Goal: Information Seeking & Learning: Learn about a topic

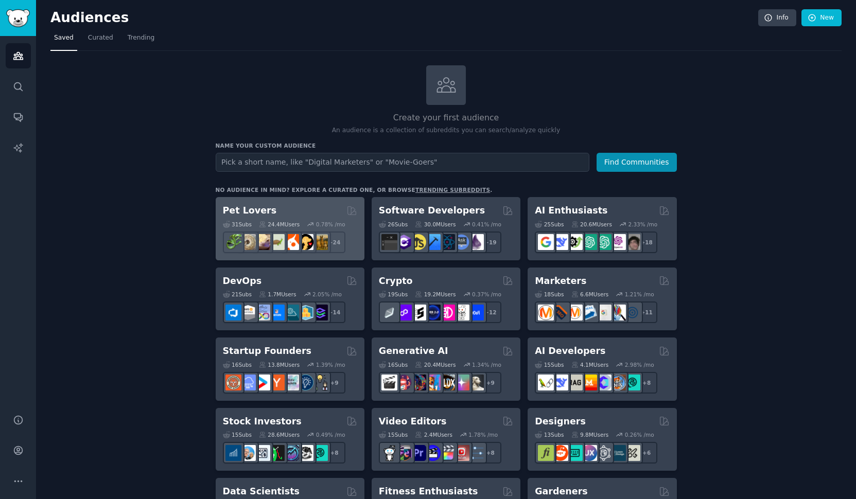
click at [287, 211] on div "Pet Lovers" at bounding box center [290, 210] width 134 height 13
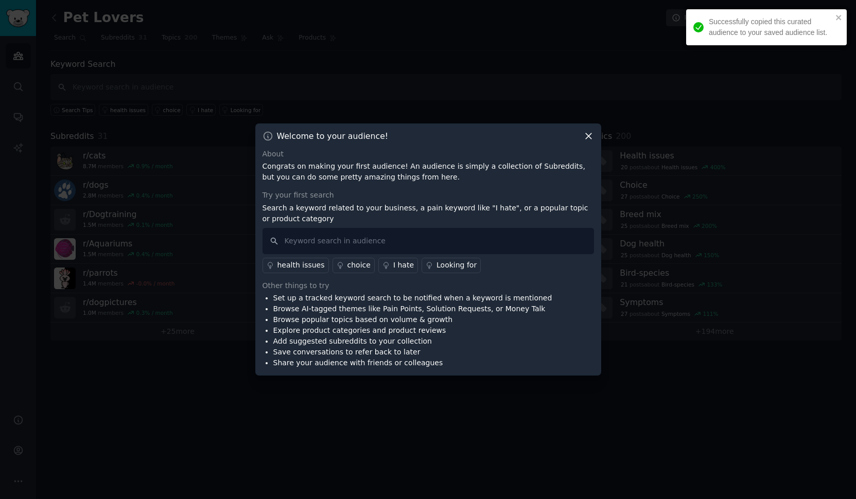
click at [590, 138] on icon at bounding box center [589, 136] width 6 height 6
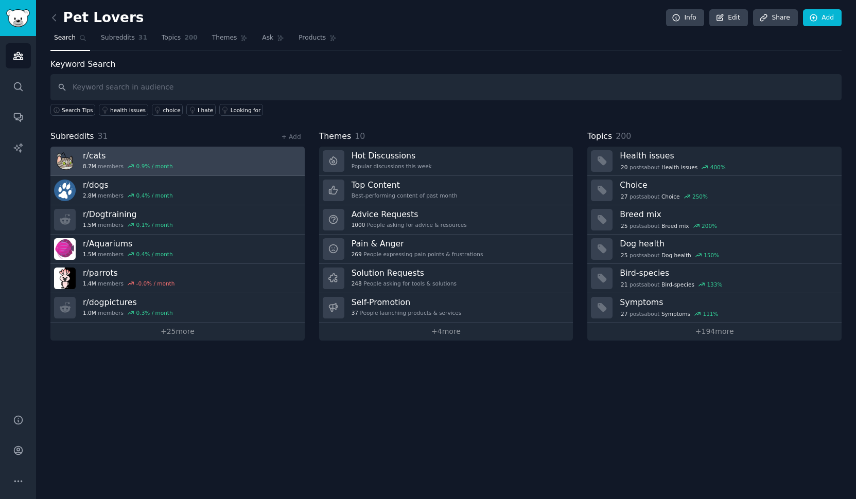
click at [94, 156] on h3 "r/ cats" at bounding box center [128, 155] width 90 height 11
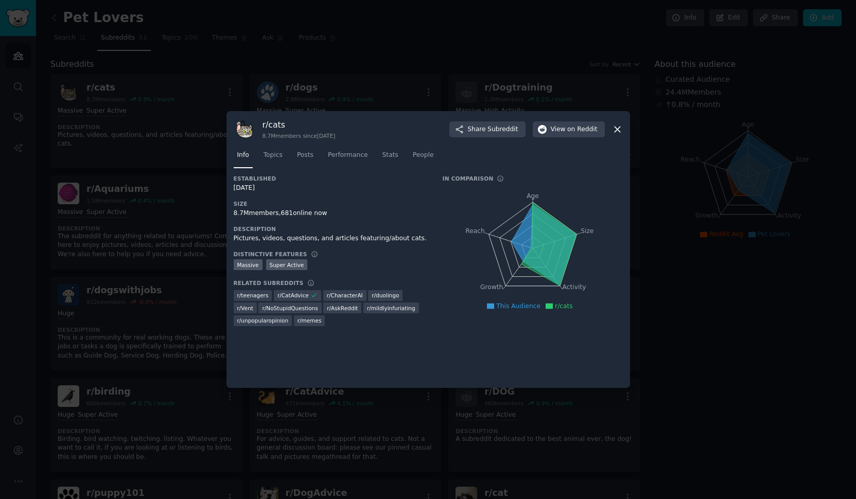
click at [618, 130] on icon at bounding box center [617, 129] width 11 height 11
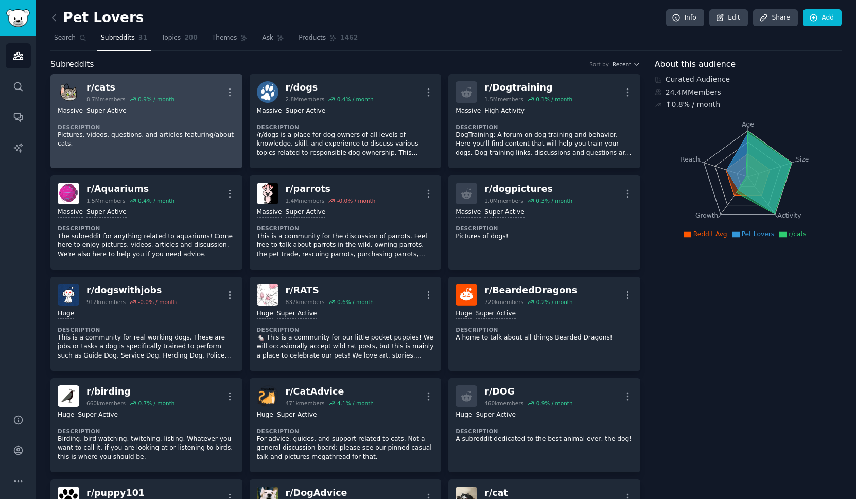
click at [151, 137] on p "Pictures, videos, questions, and articles featuring/about cats." at bounding box center [147, 140] width 178 height 18
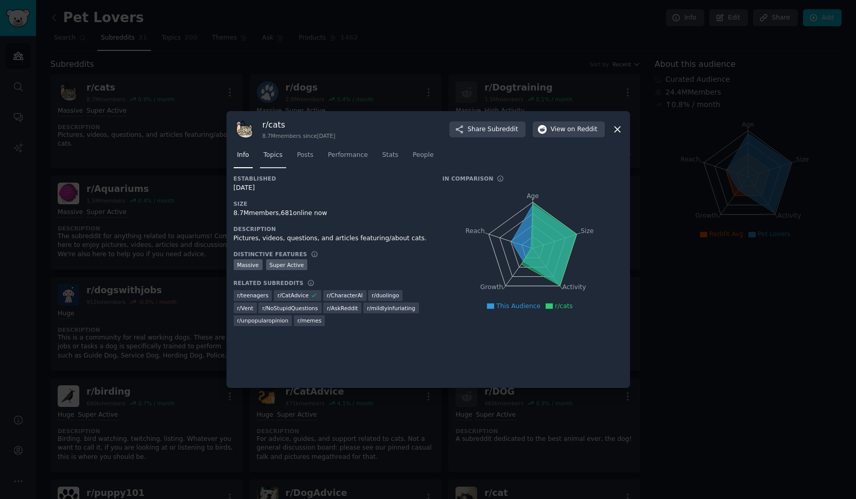
click at [277, 157] on span "Topics" at bounding box center [272, 155] width 19 height 9
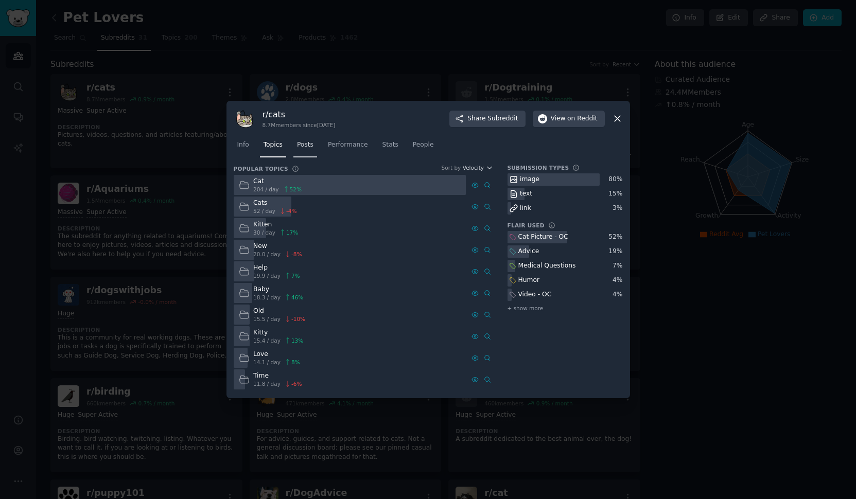
click at [310, 145] on span "Posts" at bounding box center [305, 144] width 16 height 9
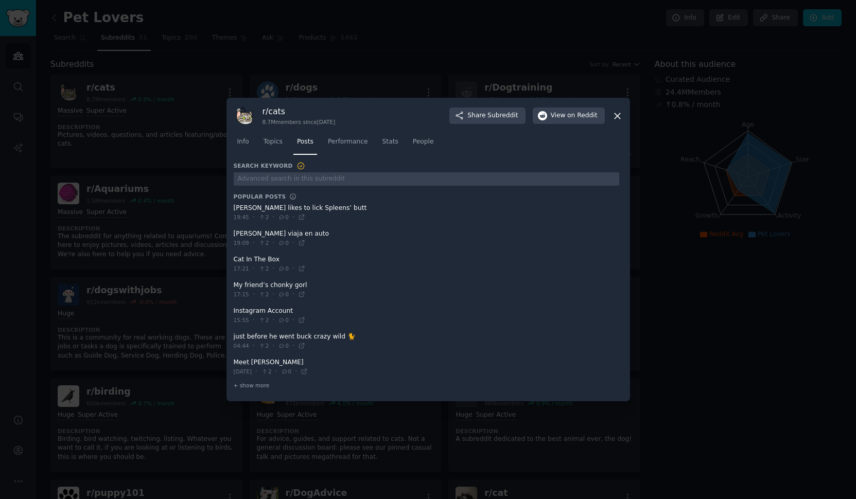
click at [182, 199] on div at bounding box center [428, 249] width 856 height 499
